Goal: Task Accomplishment & Management: Manage account settings

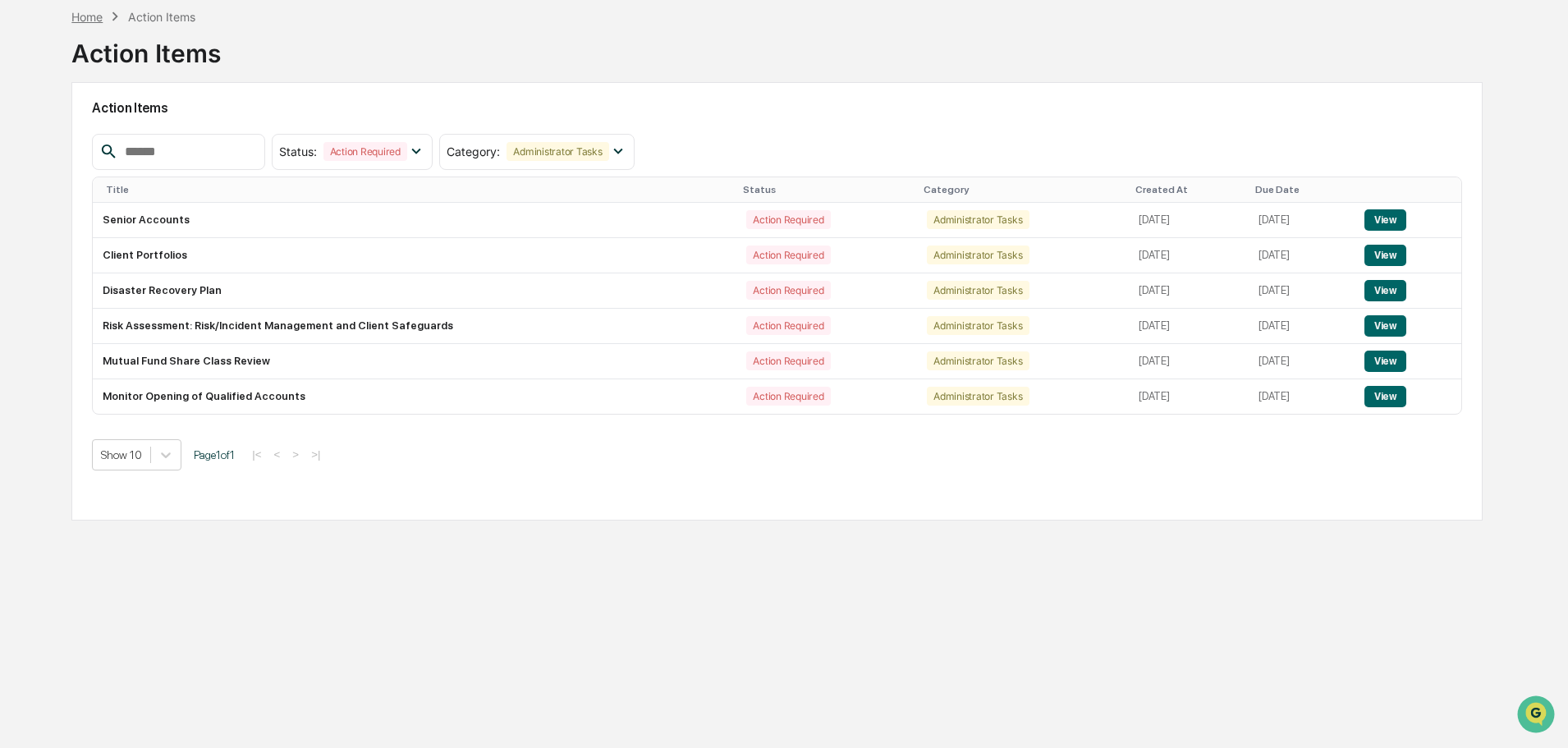
click at [94, 17] on div "Home" at bounding box center [87, 17] width 31 height 14
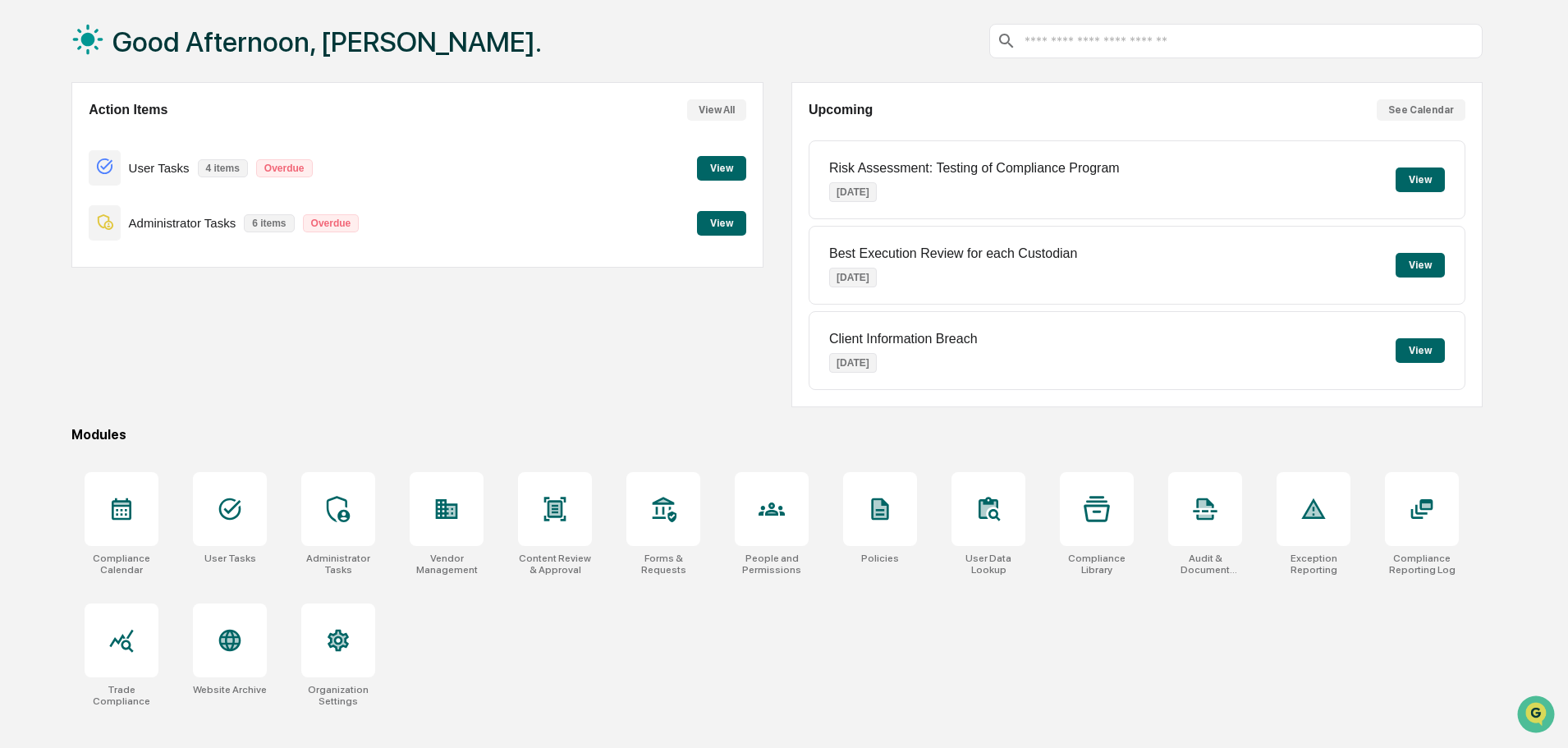
click at [1155, 39] on input "text" at bounding box center [1250, 41] width 454 height 16
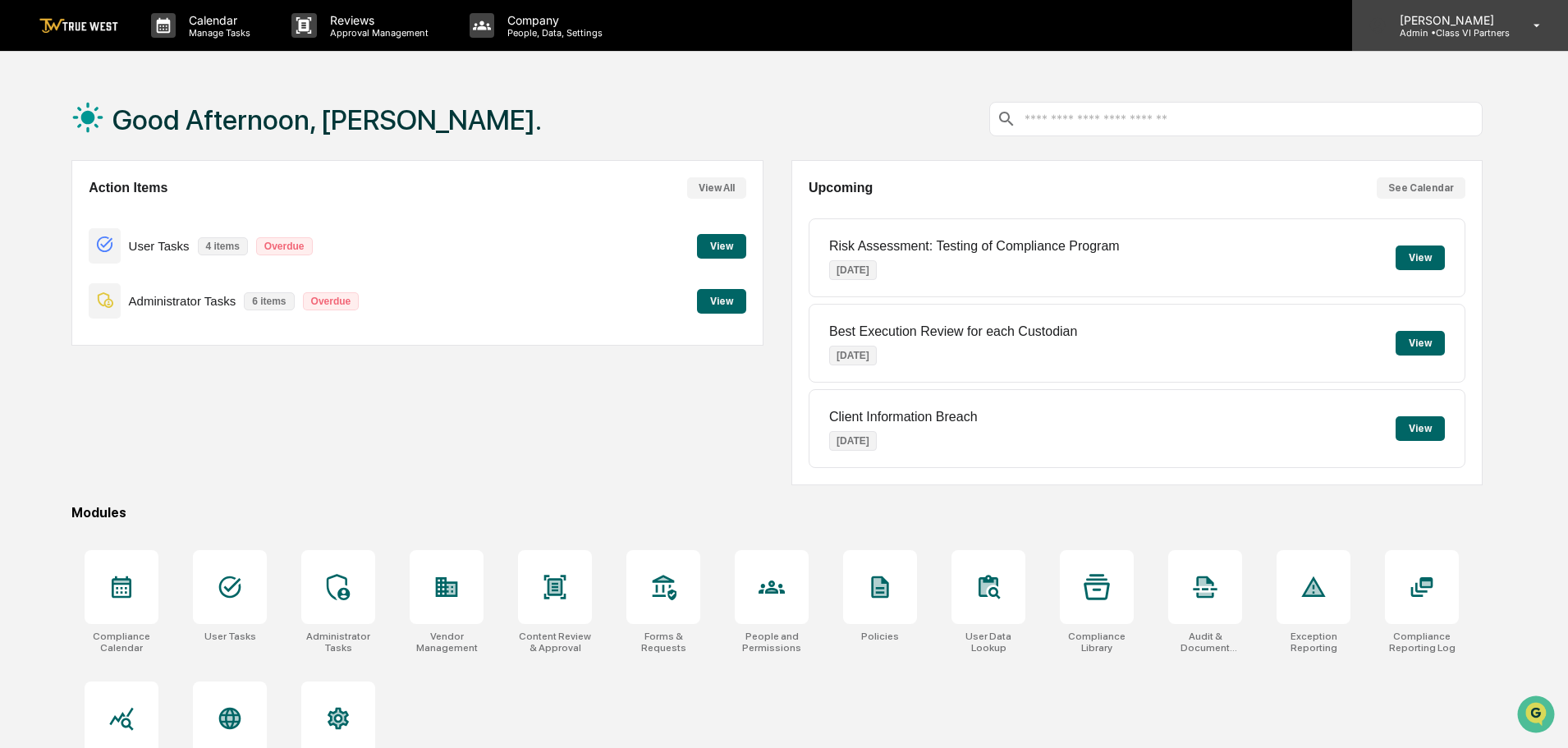
click at [1444, 29] on p "Admin • Class VI Partners" at bounding box center [1448, 33] width 123 height 12
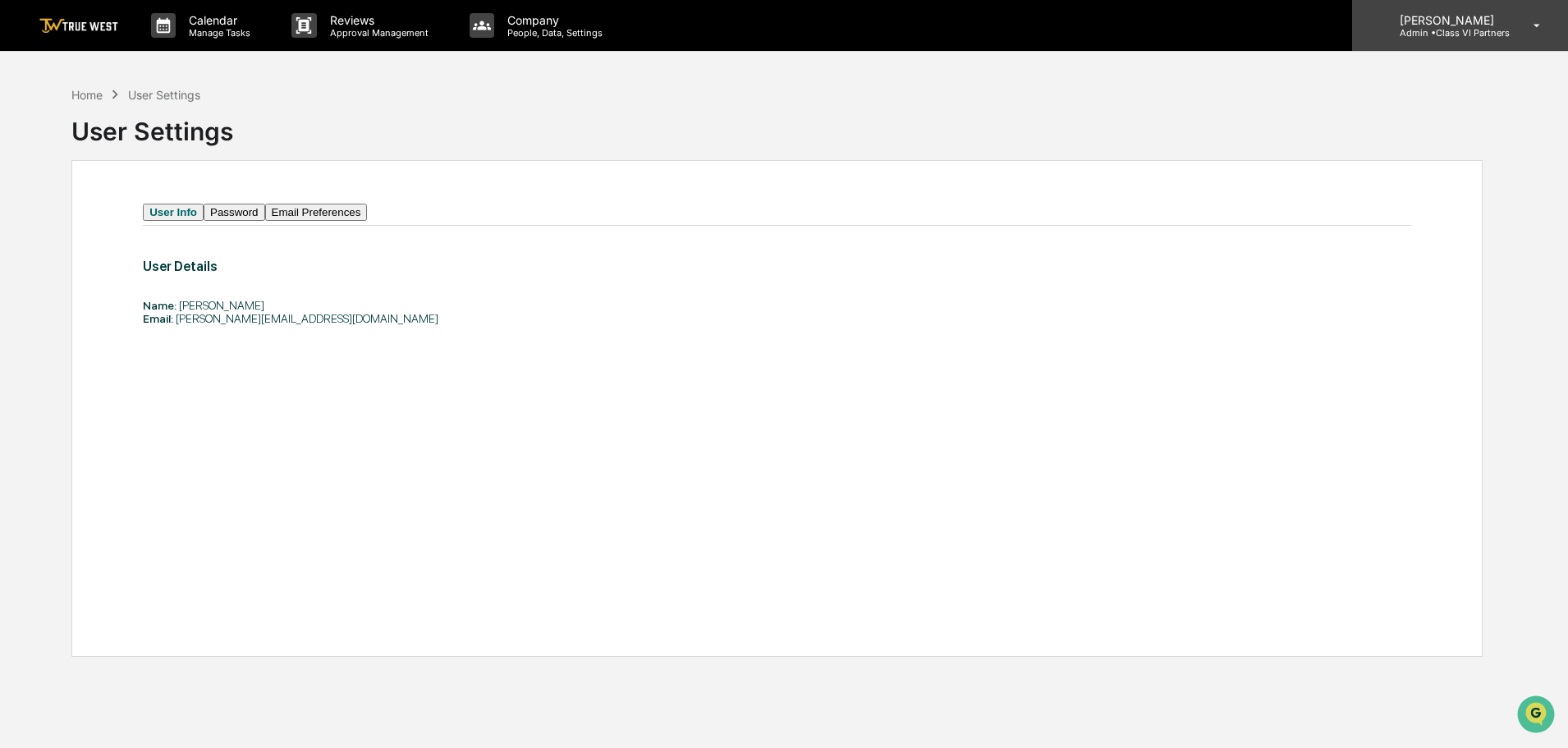
click at [1440, 29] on p "Admin • Class VI Partners" at bounding box center [1448, 33] width 123 height 12
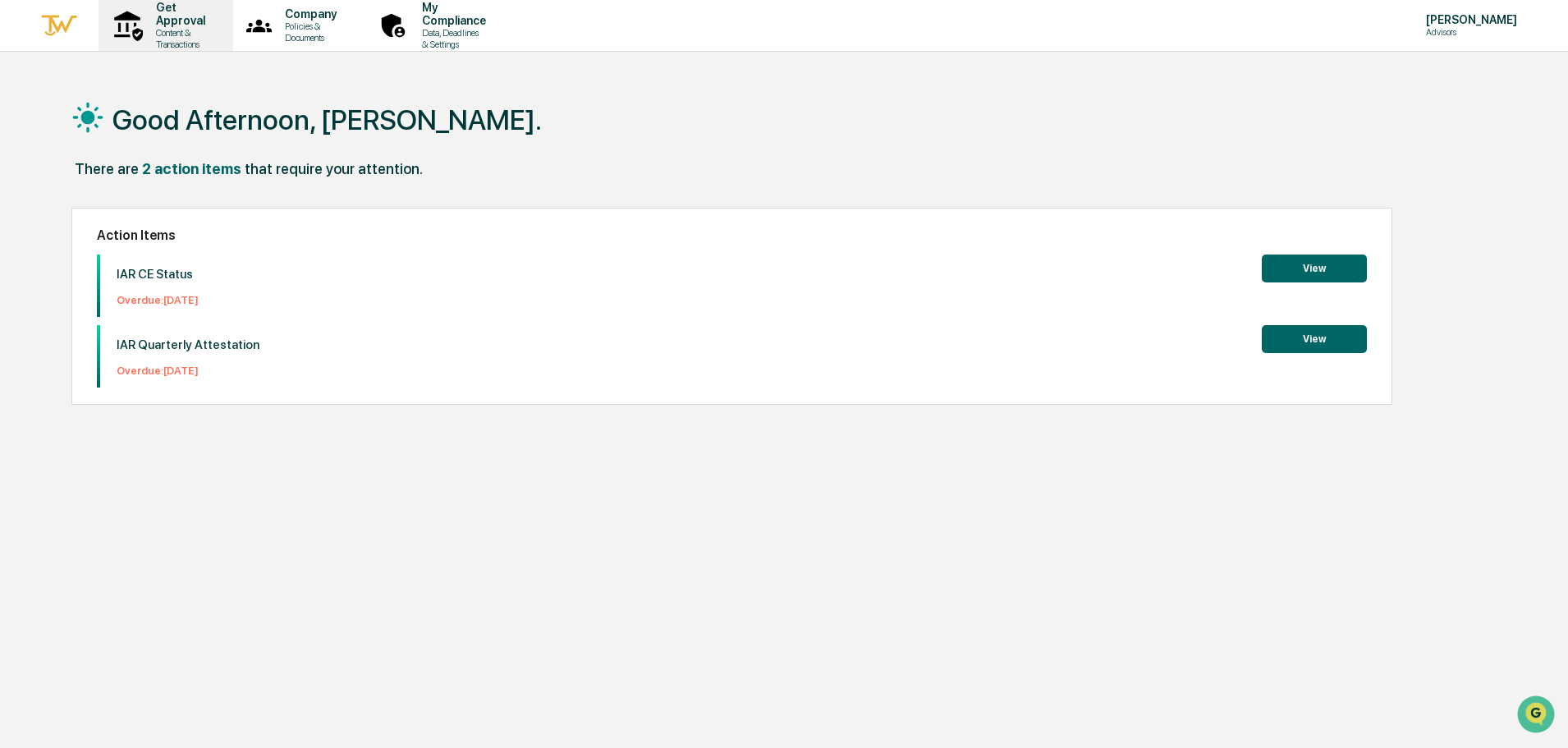
click at [197, 21] on p "Get Approval" at bounding box center [178, 13] width 71 height 26
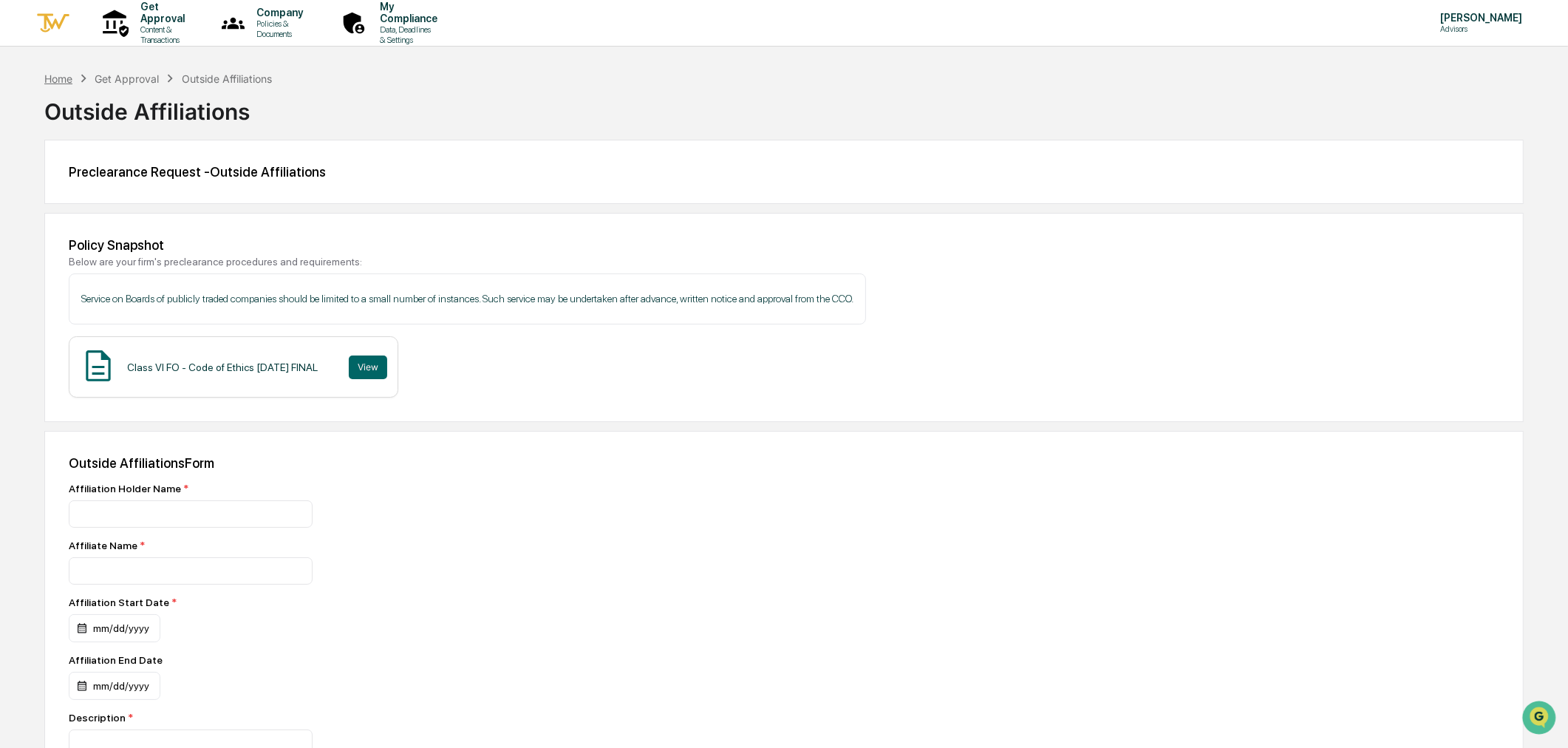
click at [48, 78] on div "Home" at bounding box center [58, 79] width 28 height 13
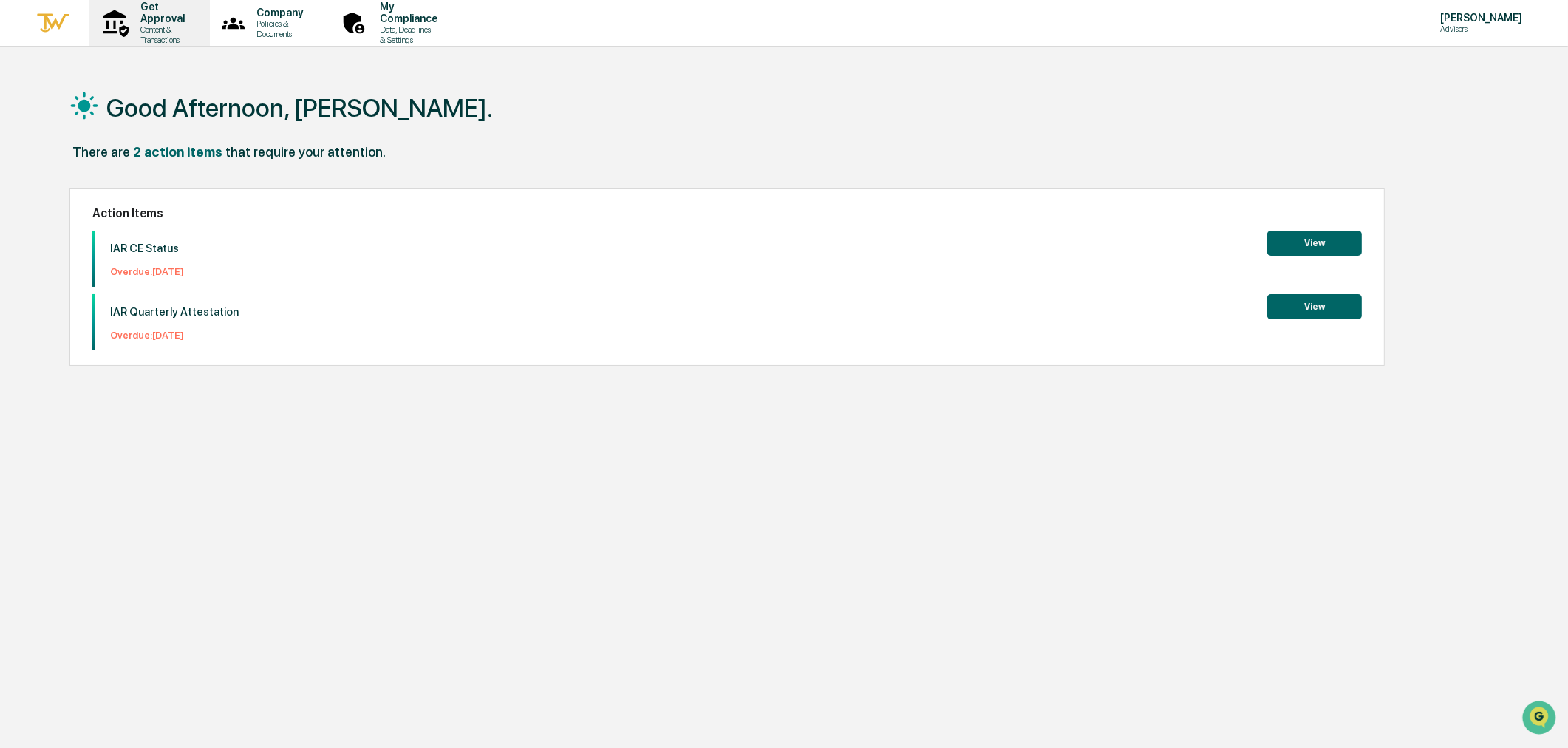
click at [151, 18] on p "Get Approval" at bounding box center [160, 12] width 64 height 23
click at [1411, 20] on p "[PERSON_NAME]" at bounding box center [1480, 18] width 101 height 12
drag, startPoint x: 1449, startPoint y: 71, endPoint x: 1442, endPoint y: 67, distance: 8.1
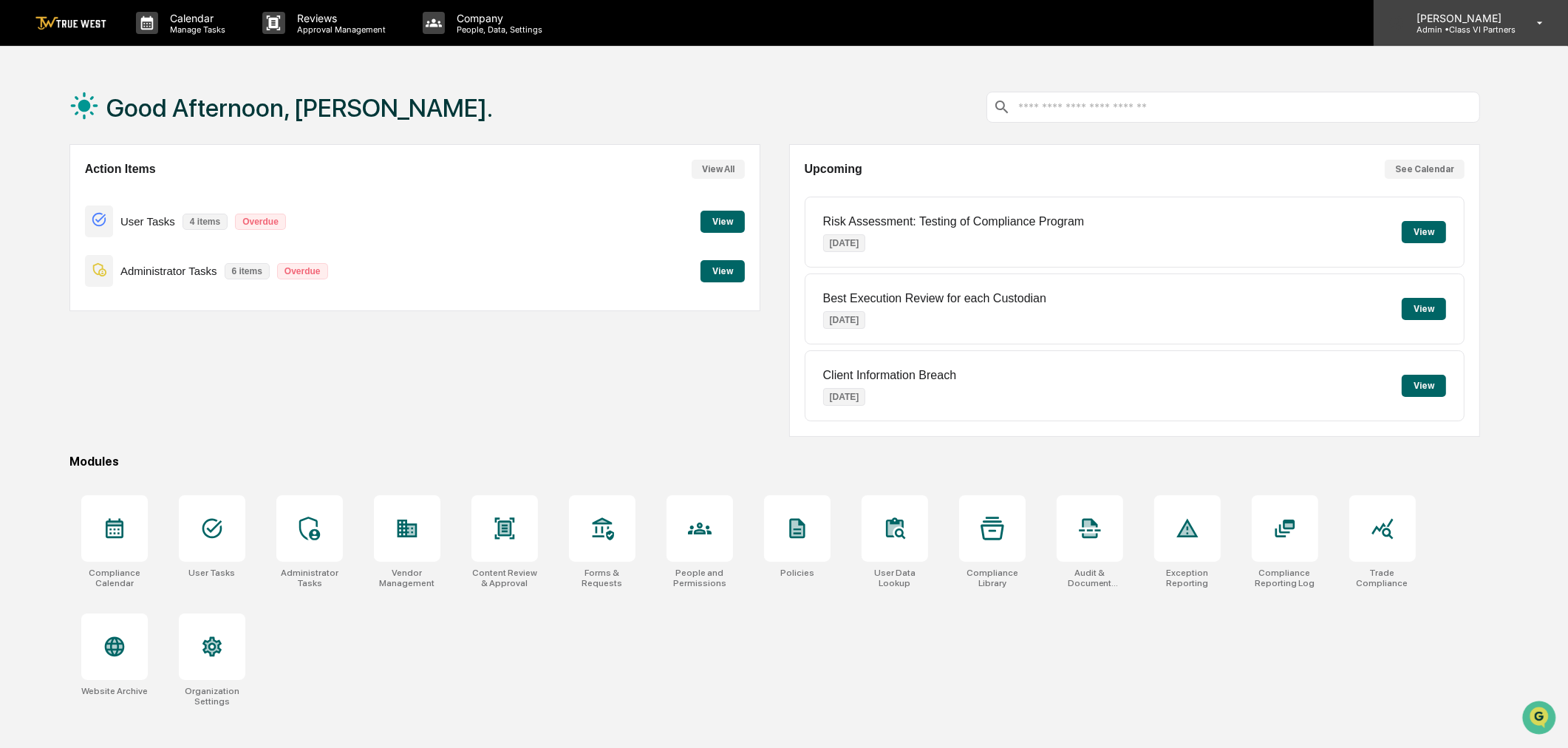
click at [1411, 26] on p "Admin • Class VI Partners" at bounding box center [1460, 29] width 111 height 11
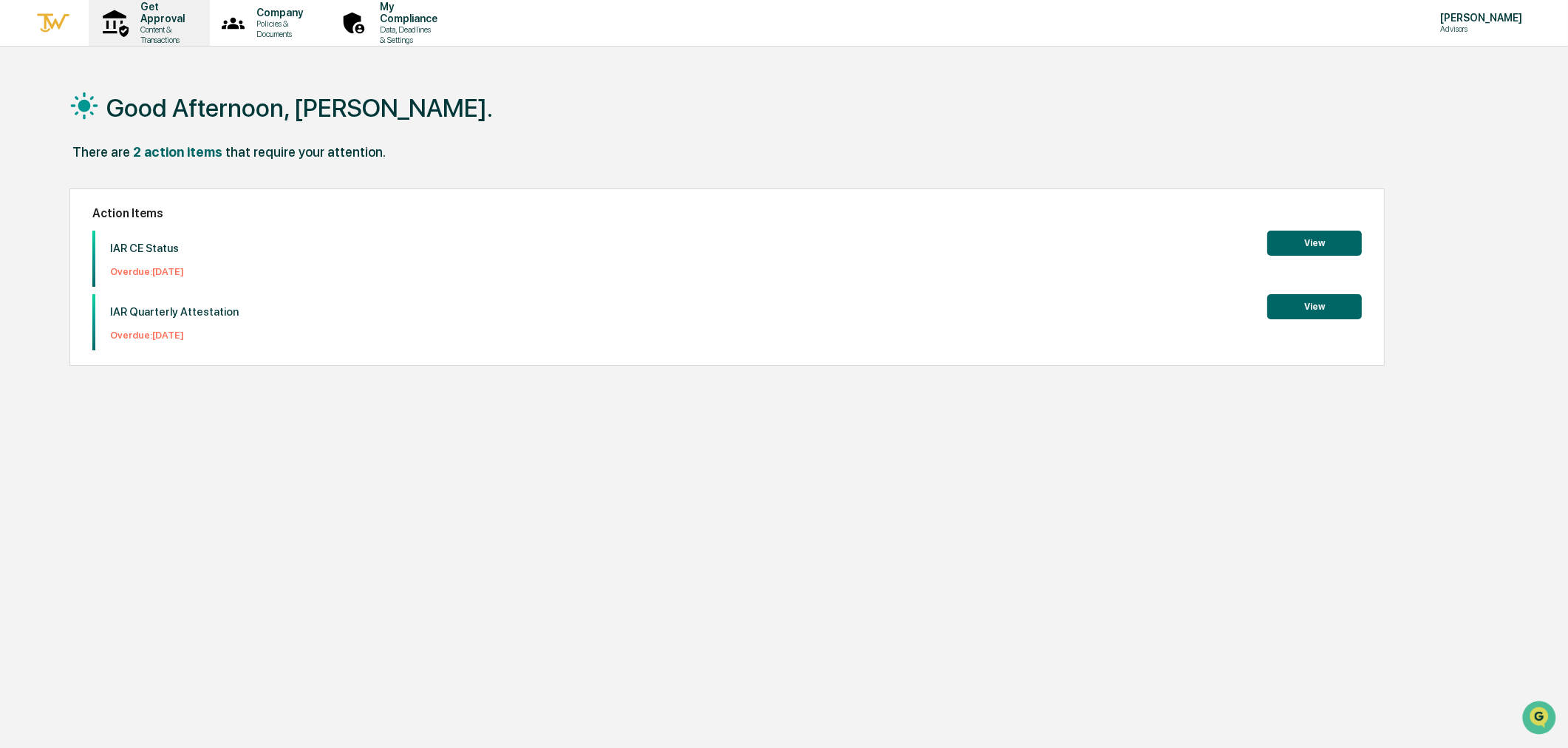
click at [153, 18] on p "Get Approval" at bounding box center [160, 12] width 64 height 23
drag, startPoint x: 667, startPoint y: 248, endPoint x: 644, endPoint y: 164, distance: 87.1
